Goal: Information Seeking & Learning: Learn about a topic

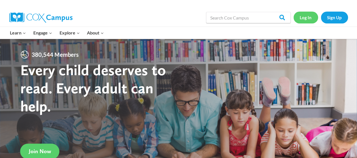
click at [308, 15] on link "Log In" at bounding box center [306, 18] width 25 height 12
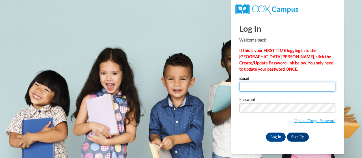
click at [255, 85] on input "Email" at bounding box center [287, 87] width 96 height 10
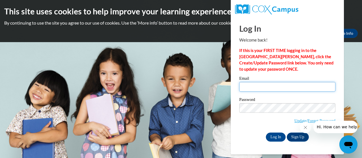
type input "[EMAIL_ADDRESS][DOMAIN_NAME]"
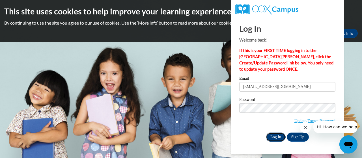
click at [268, 137] on input "Log In" at bounding box center [275, 136] width 20 height 9
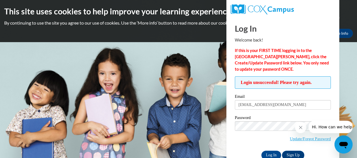
click at [273, 131] on span "Update/Forgot Password" at bounding box center [283, 132] width 96 height 23
click at [299, 129] on icon "Close message from company" at bounding box center [301, 127] width 5 height 5
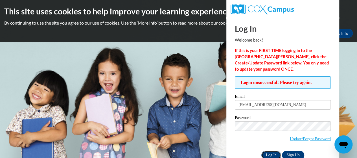
click at [276, 151] on input "Log In" at bounding box center [272, 155] width 20 height 9
click at [298, 136] on link "Update/Forgot Password" at bounding box center [310, 138] width 41 height 5
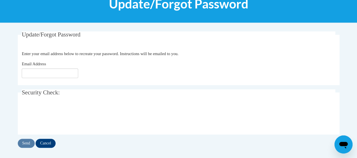
scroll to position [81, 0]
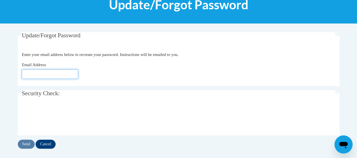
click at [32, 74] on input "Email Address" at bounding box center [50, 74] width 56 height 10
type input "[EMAIL_ADDRESS][DOMAIN_NAME]"
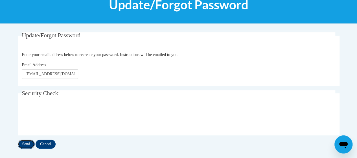
click at [29, 143] on input "Send" at bounding box center [26, 144] width 17 height 9
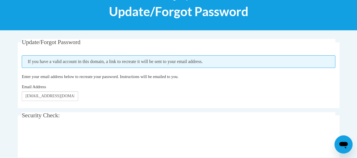
scroll to position [75, 0]
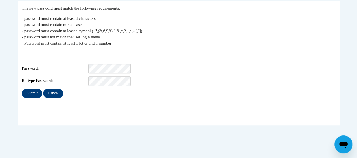
scroll to position [116, 0]
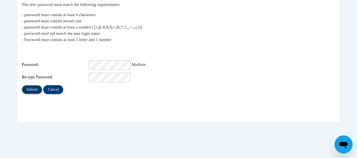
click at [32, 88] on input "Submit" at bounding box center [32, 89] width 20 height 9
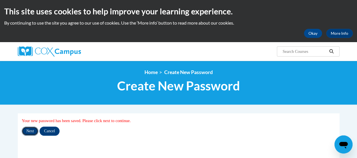
click at [33, 135] on input "Next" at bounding box center [30, 131] width 17 height 9
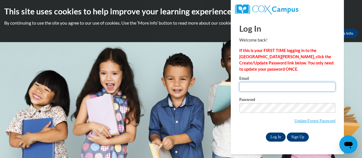
type input "e049889@muscogee.k12.ga.us"
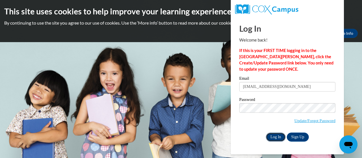
click at [272, 136] on input "Log In" at bounding box center [275, 136] width 20 height 9
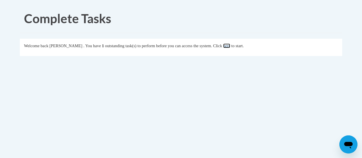
click at [230, 45] on link "here" at bounding box center [226, 45] width 7 height 5
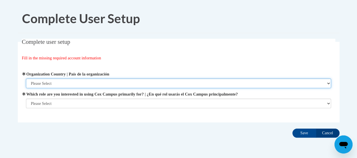
click at [142, 85] on select "Please Select United States | Estados Unidos Outside of the United States | Fue…" at bounding box center [178, 84] width 305 height 10
select select "ad49bcad-a171-4b2e-b99c-48b446064914"
click at [26, 79] on select "Please Select United States | Estados Unidos Outside of the United States | Fue…" at bounding box center [178, 84] width 305 height 10
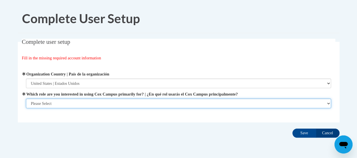
click at [130, 102] on select "Please Select College/University | Colegio/Universidad Community/Nonprofit Part…" at bounding box center [178, 104] width 305 height 10
select select "fbf2d438-af2f-41f8-98f1-81c410e29de3"
click at [26, 108] on select "Please Select College/University | Colegio/Universidad Community/Nonprofit Part…" at bounding box center [178, 104] width 305 height 10
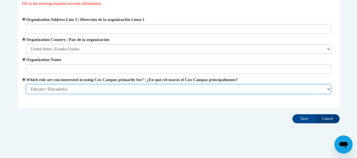
scroll to position [53, 0]
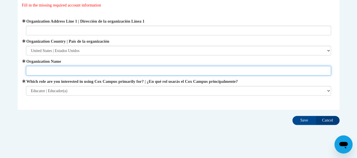
click at [55, 70] on input "Organization Name" at bounding box center [178, 71] width 305 height 10
type input "Muscogee County School District"
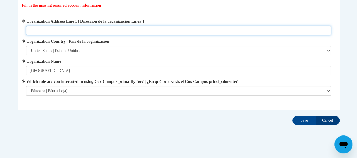
click at [40, 26] on input "Organization Address Line 1 | Dirección de la organización Línea 1" at bounding box center [178, 31] width 305 height 10
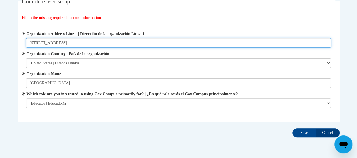
scroll to position [60, 0]
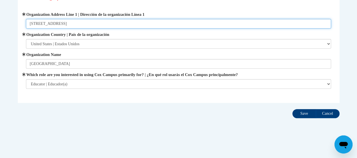
type input "600 38th Street"
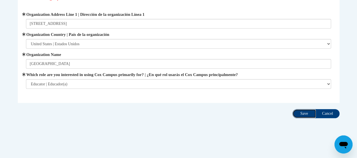
click at [297, 113] on input "Save" at bounding box center [305, 113] width 24 height 9
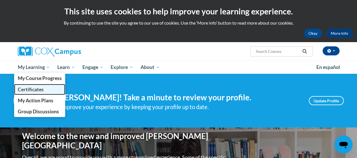
click at [38, 89] on span "Certificates" at bounding box center [31, 89] width 26 height 6
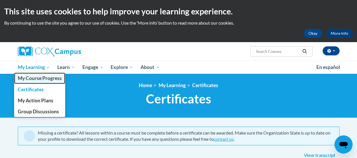
click at [44, 79] on span "My Course Progress" at bounding box center [40, 78] width 44 height 6
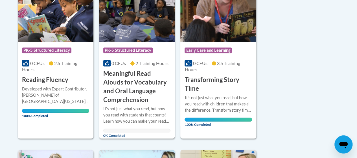
scroll to position [120, 0]
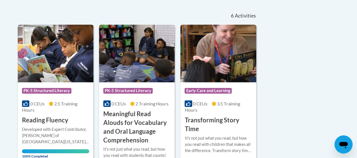
click at [115, 132] on h3 "Meaningful Read Alouds for Vocabulary and Oral Language Comprehension" at bounding box center [136, 127] width 67 height 35
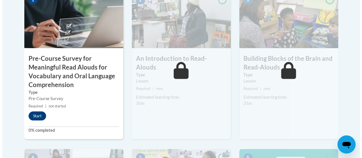
scroll to position [213, 0]
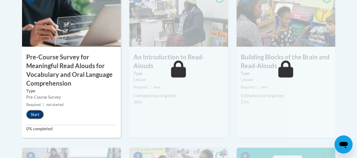
click at [34, 114] on button "Start" at bounding box center [35, 114] width 18 height 9
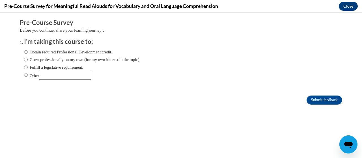
scroll to position [0, 0]
click at [25, 53] on label "Obtain required Professional Development credit." at bounding box center [68, 52] width 88 height 6
click at [25, 53] on input "Obtain required Professional Development credit." at bounding box center [26, 52] width 4 height 6
radio input "true"
click at [24, 59] on label "Grow professionally on my own (for my own interest in the topic)." at bounding box center [82, 59] width 116 height 6
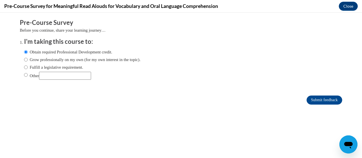
click at [24, 59] on input "Grow professionally on my own (for my own interest in the topic)." at bounding box center [26, 59] width 4 height 6
radio input "true"
click at [24, 51] on input "Obtain required Professional Development credit." at bounding box center [26, 52] width 4 height 6
radio input "true"
click at [312, 100] on input "Submit feedback" at bounding box center [324, 99] width 36 height 9
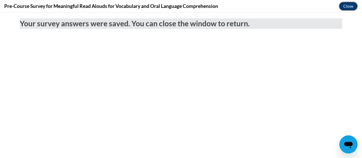
click at [349, 9] on button "Close" at bounding box center [347, 6] width 19 height 9
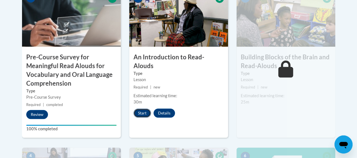
click at [141, 108] on button "Start" at bounding box center [143, 112] width 18 height 9
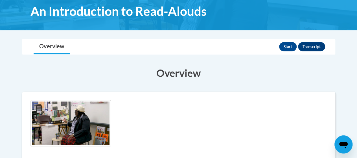
scroll to position [95, 0]
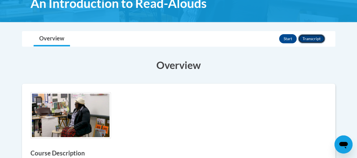
click at [306, 36] on button "Transcript" at bounding box center [311, 38] width 27 height 9
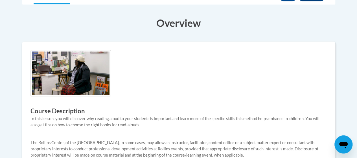
scroll to position [95, 0]
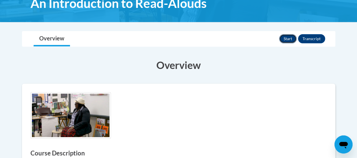
click at [284, 39] on button "Start" at bounding box center [288, 38] width 18 height 9
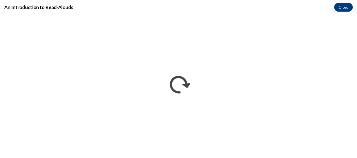
scroll to position [0, 0]
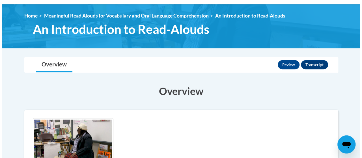
scroll to position [71, 0]
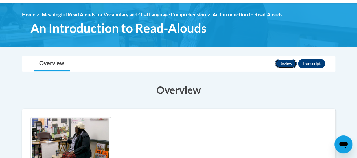
click at [288, 61] on button "Review" at bounding box center [286, 63] width 22 height 9
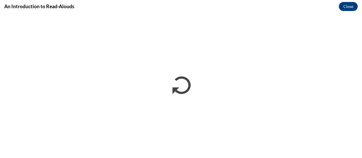
scroll to position [0, 0]
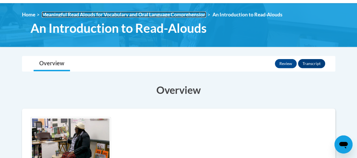
click at [140, 14] on link "Meaningful Read Alouds for Vocabulary and Oral Language Comprehension" at bounding box center [124, 15] width 164 height 6
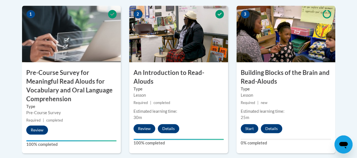
scroll to position [190, 0]
